Goal: Information Seeking & Learning: Understand process/instructions

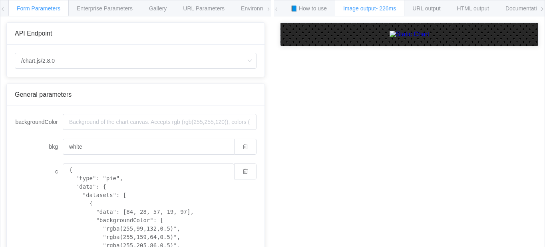
click at [371, 200] on div "How to maximize Image Charts in 3 steps Read the step-by-[PERSON_NAME] to the I…" at bounding box center [409, 137] width 271 height 243
click at [267, 10] on icon at bounding box center [268, 9] width 5 height 5
click at [541, 10] on icon at bounding box center [542, 9] width 5 height 5
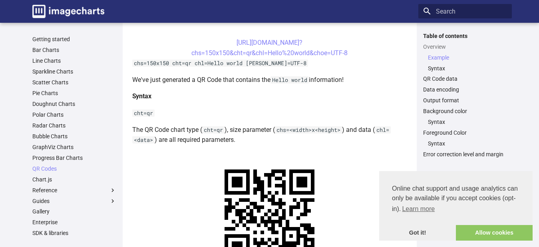
scroll to position [280, 0]
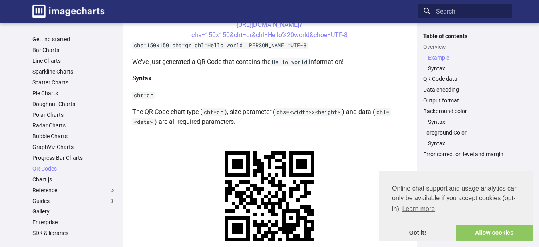
click at [417, 233] on link "Got it!" at bounding box center [418, 233] width 77 height 16
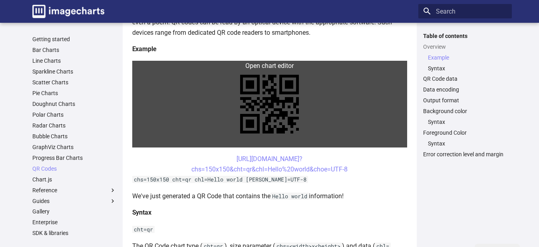
scroll to position [160, 0]
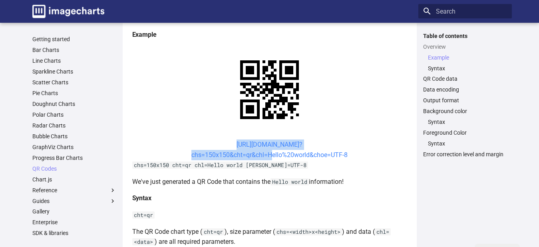
drag, startPoint x: 221, startPoint y: 143, endPoint x: 268, endPoint y: 158, distance: 48.7
click at [268, 158] on center "[URL][DOMAIN_NAME]? chs=150x150&cht=qr&chl=Hello%20world&choe=UTF-8" at bounding box center [269, 150] width 275 height 20
copy link "[URL][DOMAIN_NAME]? chs=150x150&cht=qr&chl="
